Goal: Register for event/course

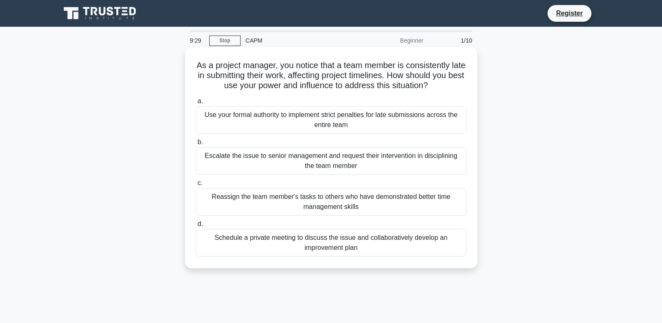
click at [303, 242] on div "Schedule a private meeting to discuss the issue and collaboratively develop an …" at bounding box center [331, 243] width 271 height 28
click at [196, 227] on input "d. Schedule a private meeting to discuss the issue and collaboratively develop …" at bounding box center [196, 223] width 0 height 5
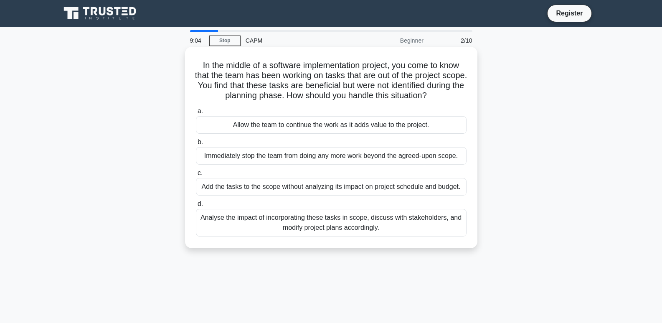
click at [324, 156] on div "Immediately stop the team from doing any more work beyond the agreed-upon scope." at bounding box center [331, 156] width 271 height 18
click at [196, 145] on input "b. Immediately stop the team from doing any more work beyond the agreed-upon sc…" at bounding box center [196, 142] width 0 height 5
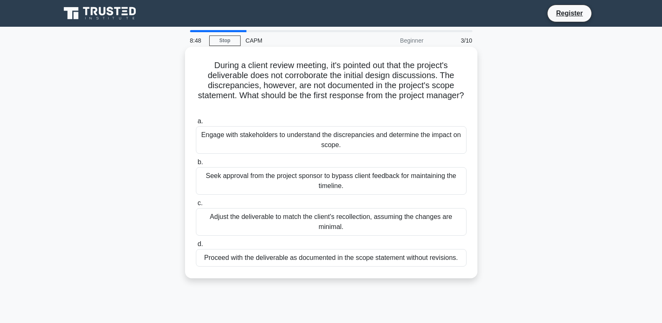
click at [336, 175] on div "Seek approval from the project sponsor to bypass client feedback for maintainin…" at bounding box center [331, 181] width 271 height 28
click at [196, 165] on input "b. Seek approval from the project sponsor to bypass client feedback for maintai…" at bounding box center [196, 162] width 0 height 5
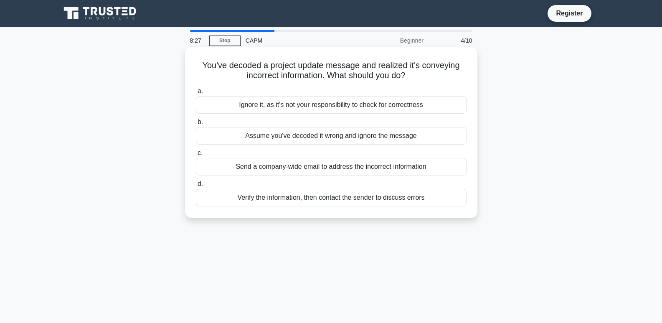
click at [331, 170] on div "Send a company-wide email to address the incorrect information" at bounding box center [331, 167] width 271 height 18
click at [196, 156] on input "c. Send a company-wide email to address the incorrect information" at bounding box center [196, 152] width 0 height 5
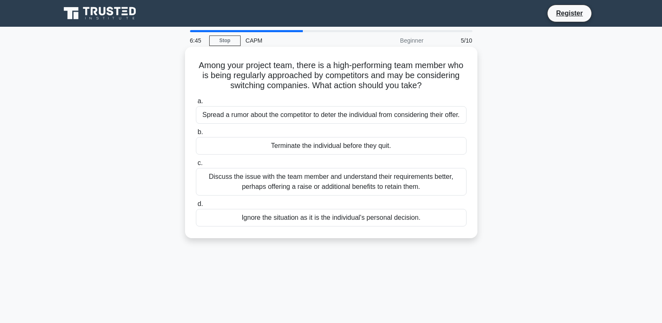
click at [312, 184] on div "Discuss the issue with the team member and understand their requirements better…" at bounding box center [331, 182] width 271 height 28
click at [196, 166] on input "c. Discuss the issue with the team member and understand their requirements bet…" at bounding box center [196, 162] width 0 height 5
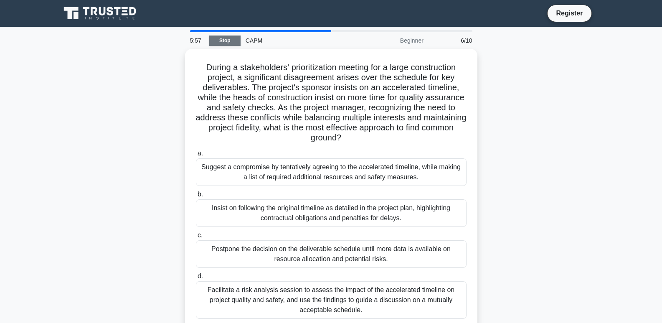
click at [239, 40] on link "Stop" at bounding box center [224, 41] width 31 height 10
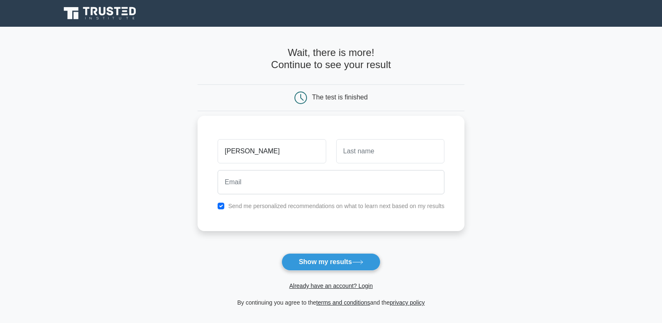
type input "[PERSON_NAME]"
click at [365, 156] on input "text" at bounding box center [390, 151] width 108 height 24
type input "[PERSON_NAME]"
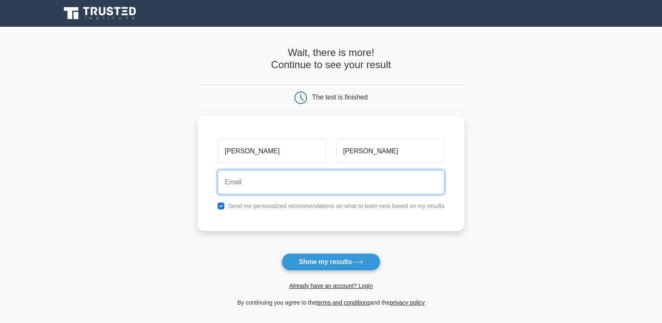
drag, startPoint x: 356, startPoint y: 185, endPoint x: 361, endPoint y: 183, distance: 4.5
click at [357, 185] on input "email" at bounding box center [331, 182] width 227 height 24
